Goal: Transaction & Acquisition: Purchase product/service

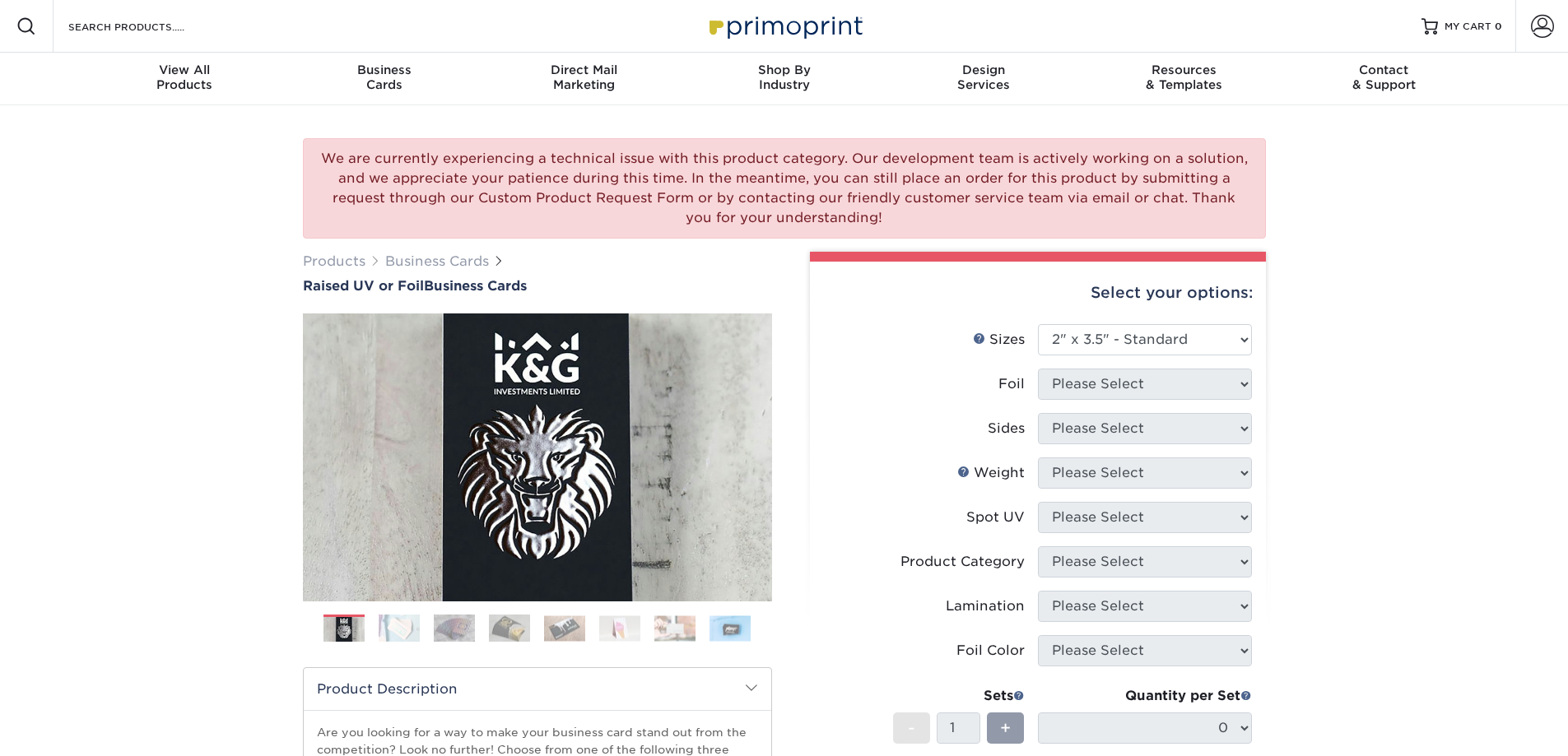
select select "2.00x3.50"
click at [1127, 341] on select "Please Select 2" x 3.5" - Standard" at bounding box center [1144, 340] width 214 height 32
click at [1038, 324] on select "Please Select 2" x 3.5" - Standard" at bounding box center [1144, 340] width 214 height 32
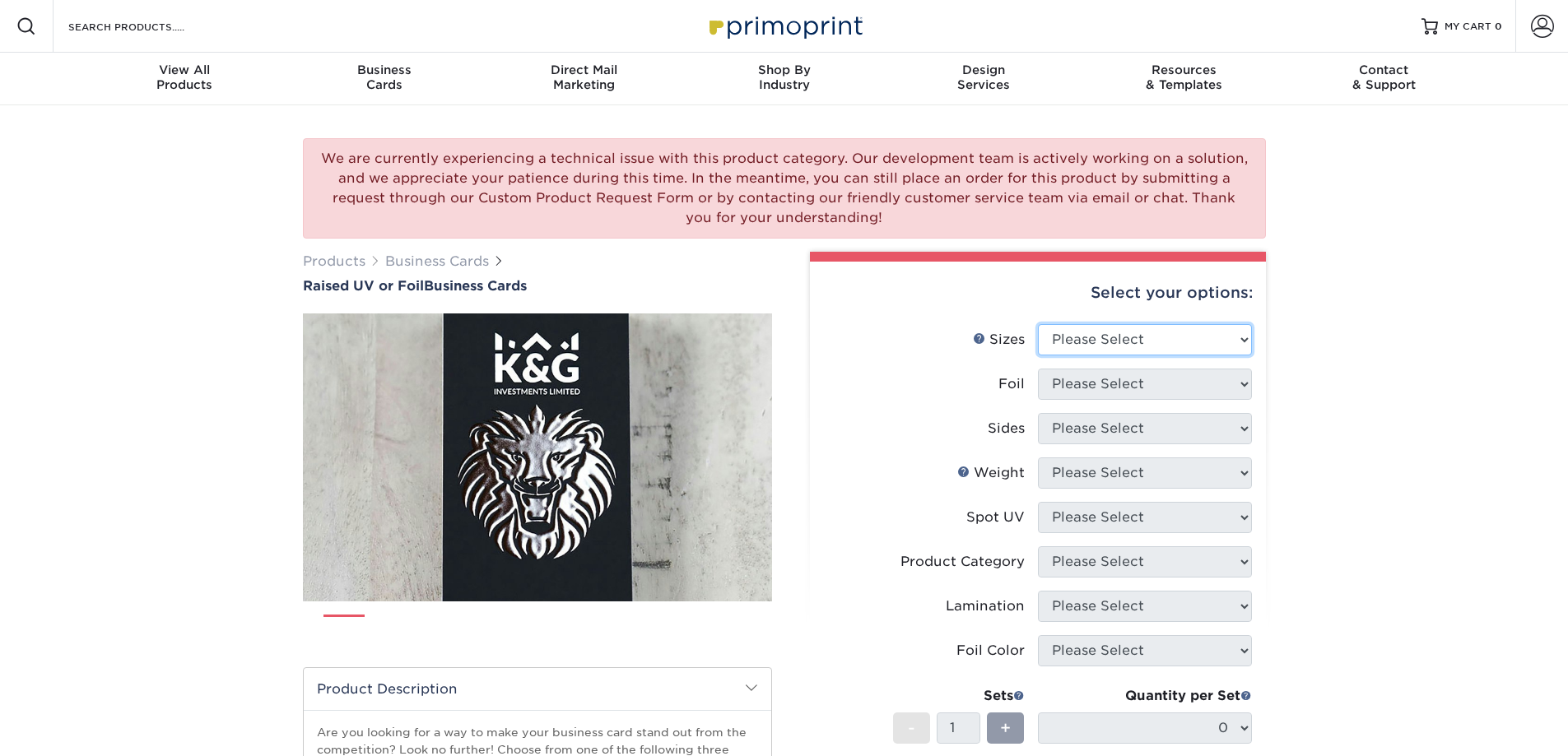
drag, startPoint x: 1208, startPoint y: 343, endPoint x: 1209, endPoint y: 355, distance: 12.0
click at [1208, 343] on select "Please Select 2" x 3.5" - Standard" at bounding box center [1144, 340] width 214 height 32
select select "2.00x3.50"
click at [1038, 324] on select "Please Select 2" x 3.5" - Standard" at bounding box center [1144, 340] width 214 height 32
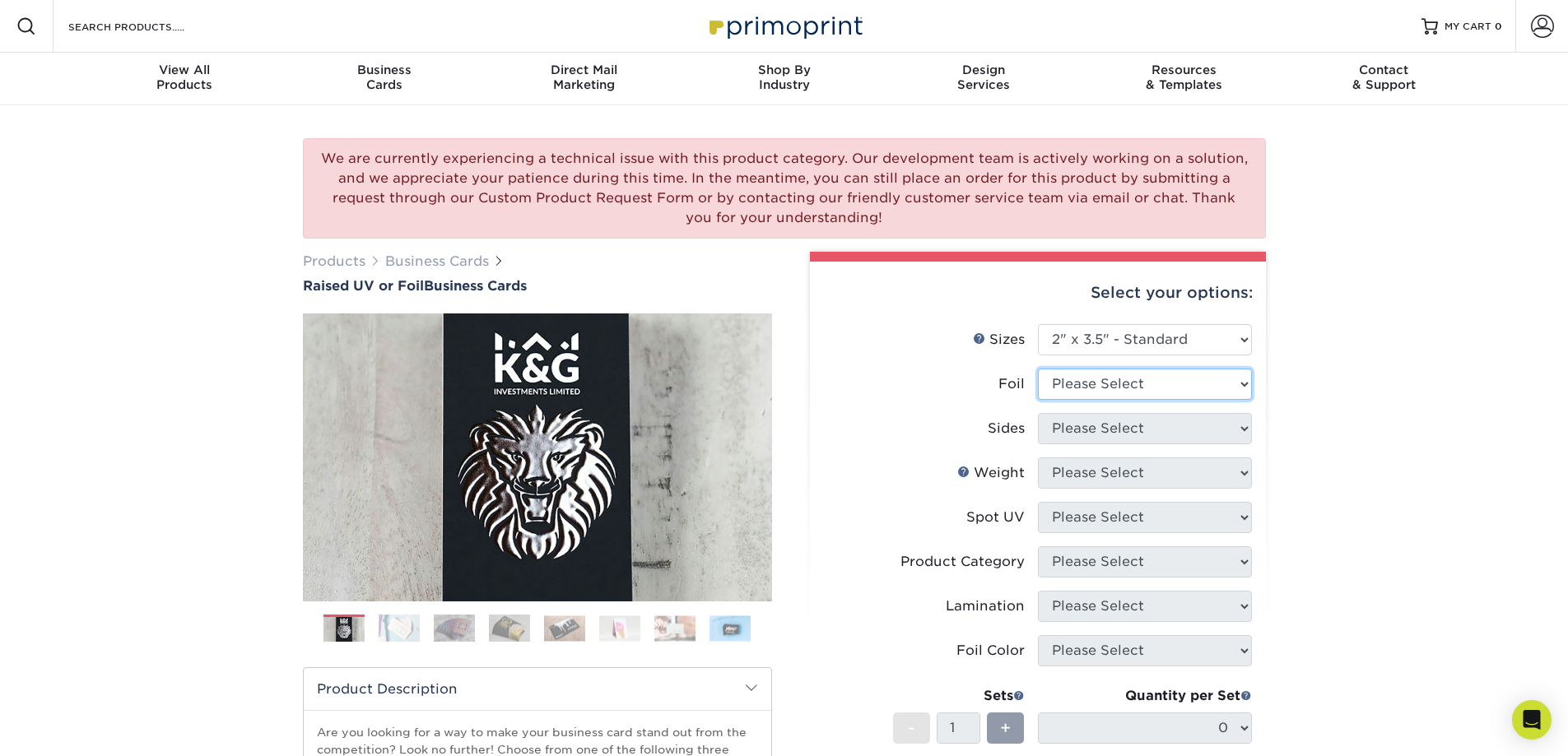
click at [1213, 389] on select "Please Select No Yes" at bounding box center [1144, 385] width 214 height 32
select select "1"
click at [1038, 369] on select "Please Select No Yes" at bounding box center [1144, 385] width 214 height 32
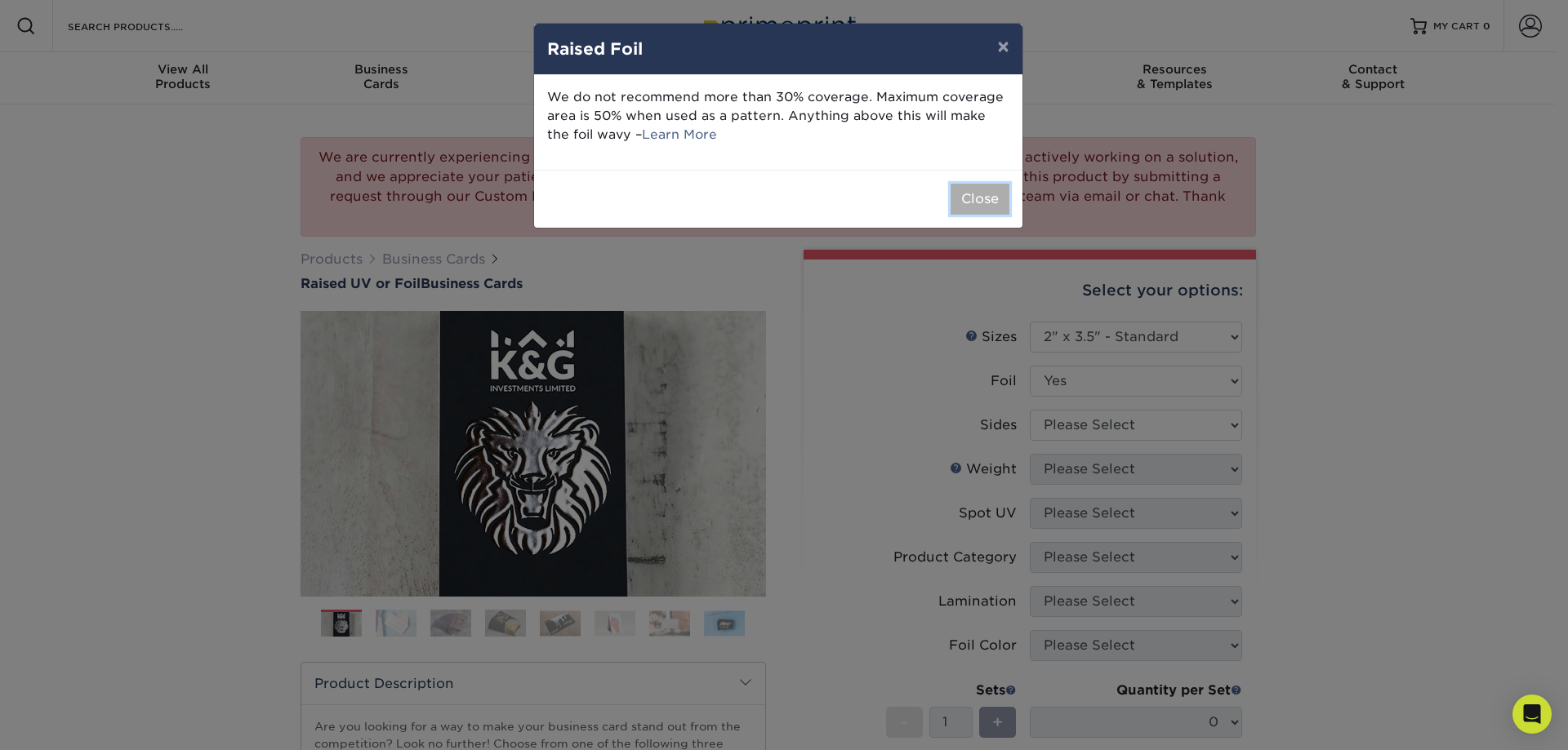
click at [978, 189] on button "Close" at bounding box center [979, 199] width 59 height 31
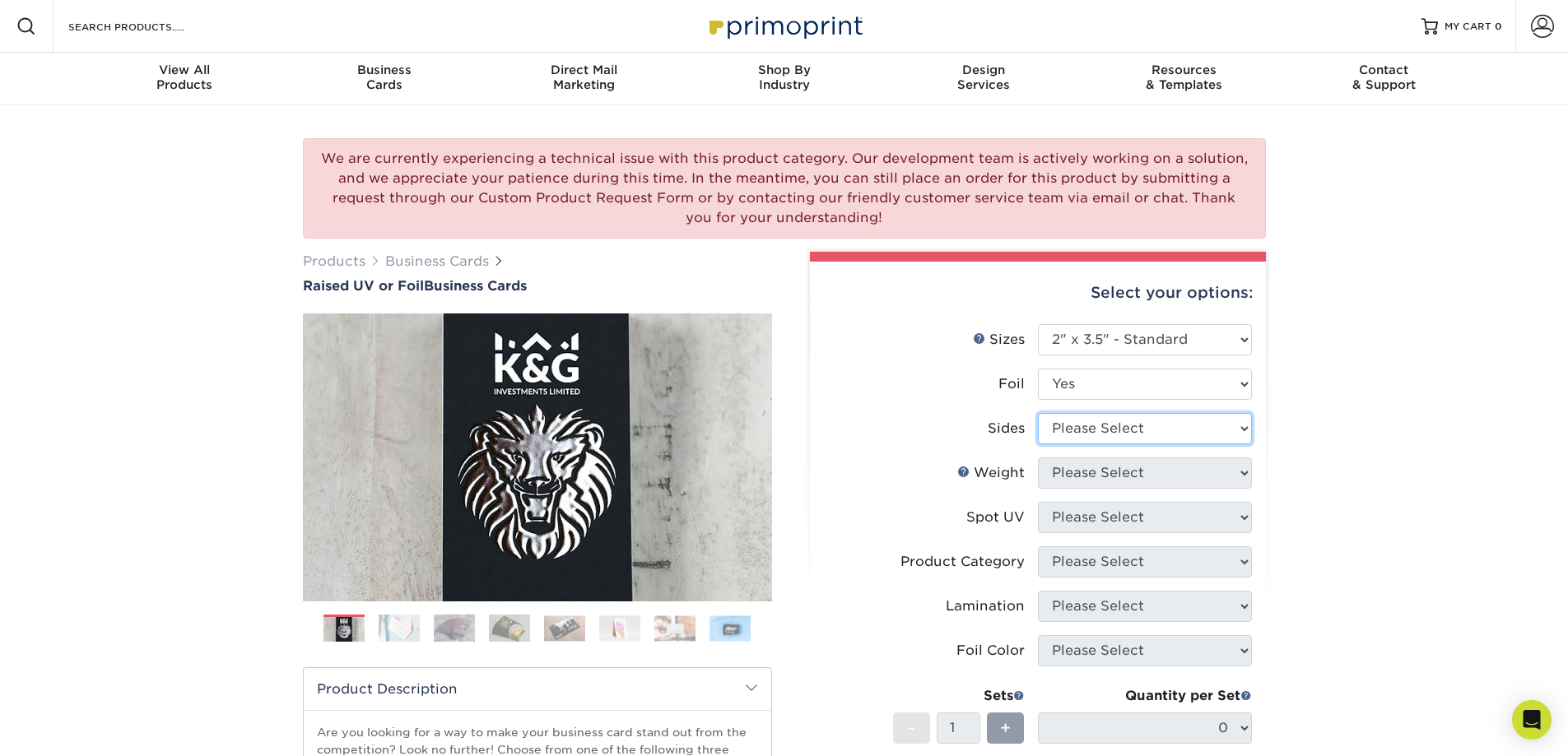
click at [1135, 430] on select "Please Select Print Both Sides - Foil Both Sides Print Both Sides - Foil Front …" at bounding box center [1144, 429] width 214 height 32
select select "e9e9dfb3-fba1-4d60-972c-fd9ca5904d33"
click at [1038, 413] on select "Please Select Print Both Sides - Foil Both Sides Print Both Sides - Foil Front …" at bounding box center [1144, 429] width 214 height 32
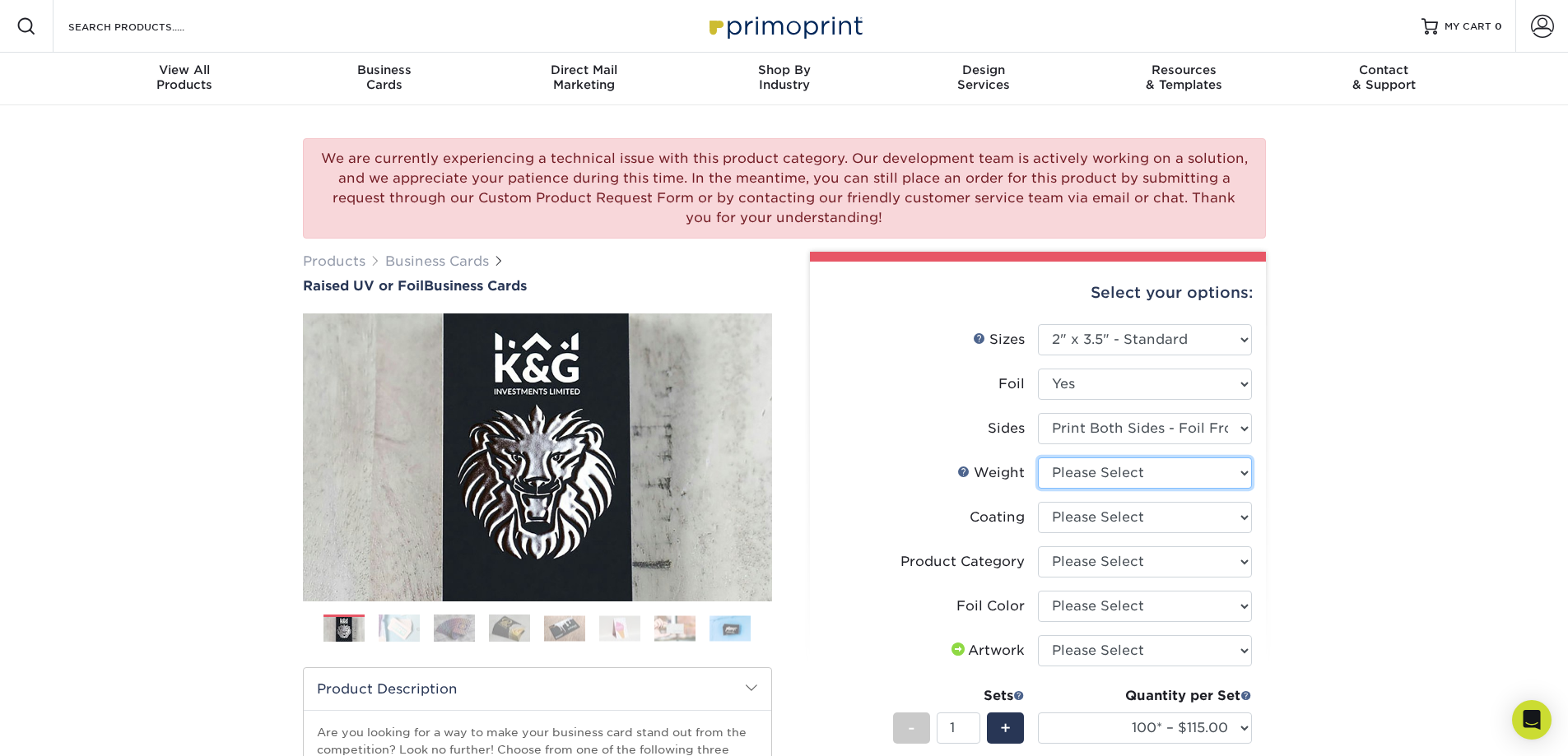
click at [1074, 468] on select "Please Select 16PT" at bounding box center [1144, 474] width 214 height 32
select select "16PT"
click at [1038, 458] on select "Please Select 16PT" at bounding box center [1144, 474] width 214 height 32
click at [1160, 525] on select at bounding box center [1144, 518] width 214 height 32
click at [1427, 511] on div "We are currently experiencing a technical issue with this product category. Our…" at bounding box center [784, 630] width 1568 height 1049
